Goal: Task Accomplishment & Management: Use online tool/utility

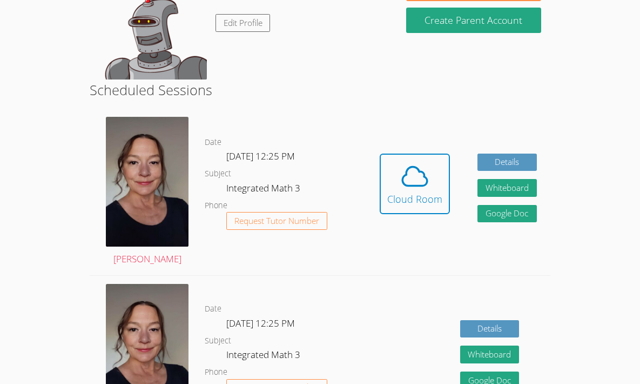
scroll to position [124, 0]
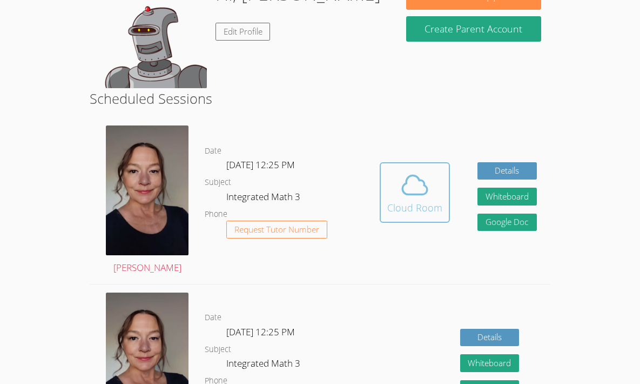
click at [407, 185] on icon at bounding box center [415, 185] width 30 height 30
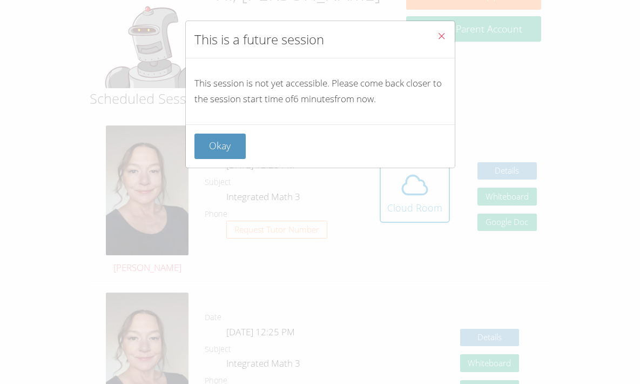
click at [437, 33] on icon "Close" at bounding box center [441, 35] width 9 height 9
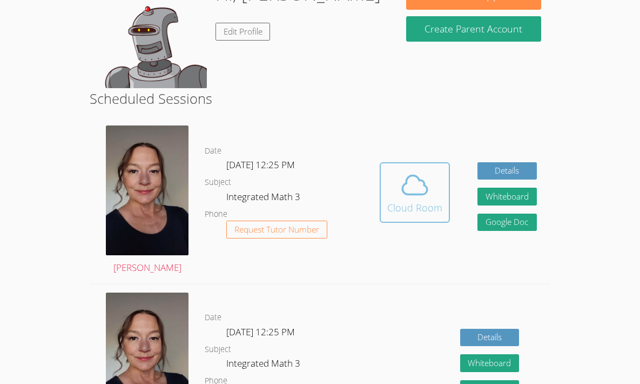
click at [418, 178] on icon at bounding box center [415, 184] width 25 height 19
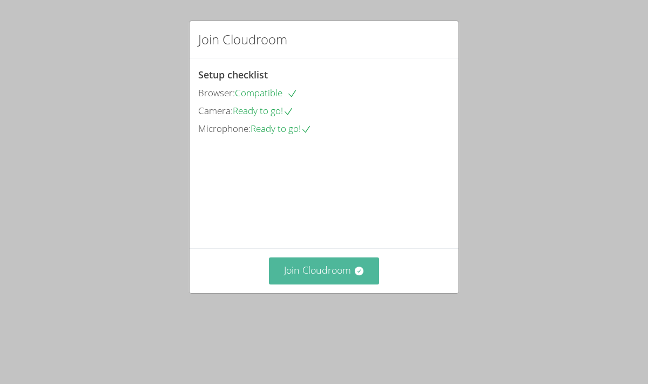
click at [311, 284] on button "Join Cloudroom" at bounding box center [324, 270] width 111 height 26
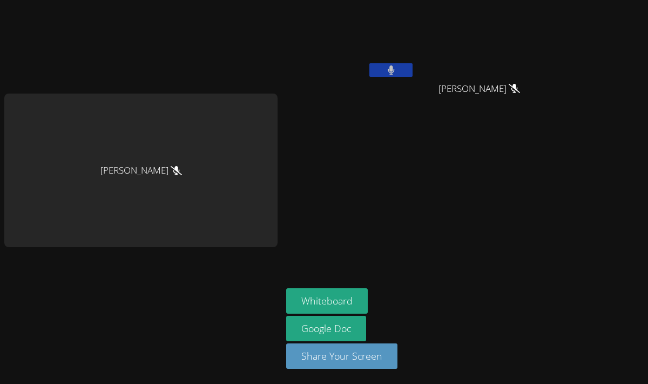
click at [388, 67] on icon at bounding box center [391, 69] width 6 height 9
click at [388, 66] on icon at bounding box center [391, 69] width 11 height 9
click at [388, 66] on icon at bounding box center [391, 69] width 7 height 9
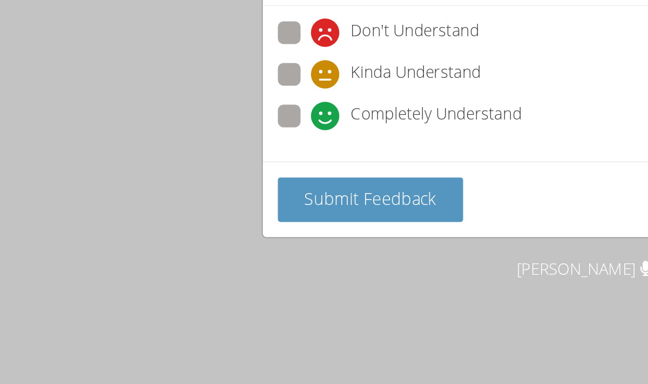
click at [217, 129] on span at bounding box center [217, 129] width 0 height 0
click at [217, 121] on input "Completely Understand" at bounding box center [221, 119] width 9 height 9
radio input "true"
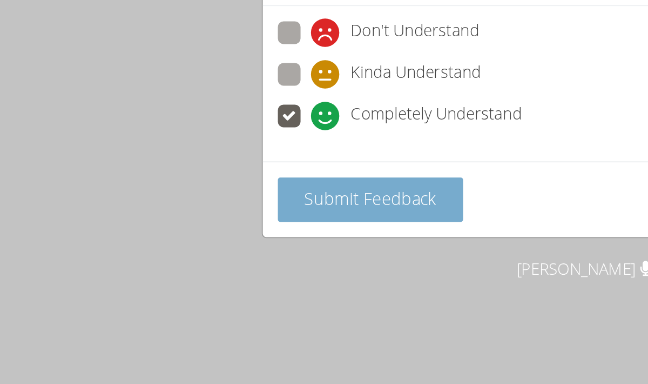
click at [249, 178] on button "Submit Feedback" at bounding box center [251, 168] width 106 height 25
